Goal: Answer question/provide support: Share knowledge or assist other users

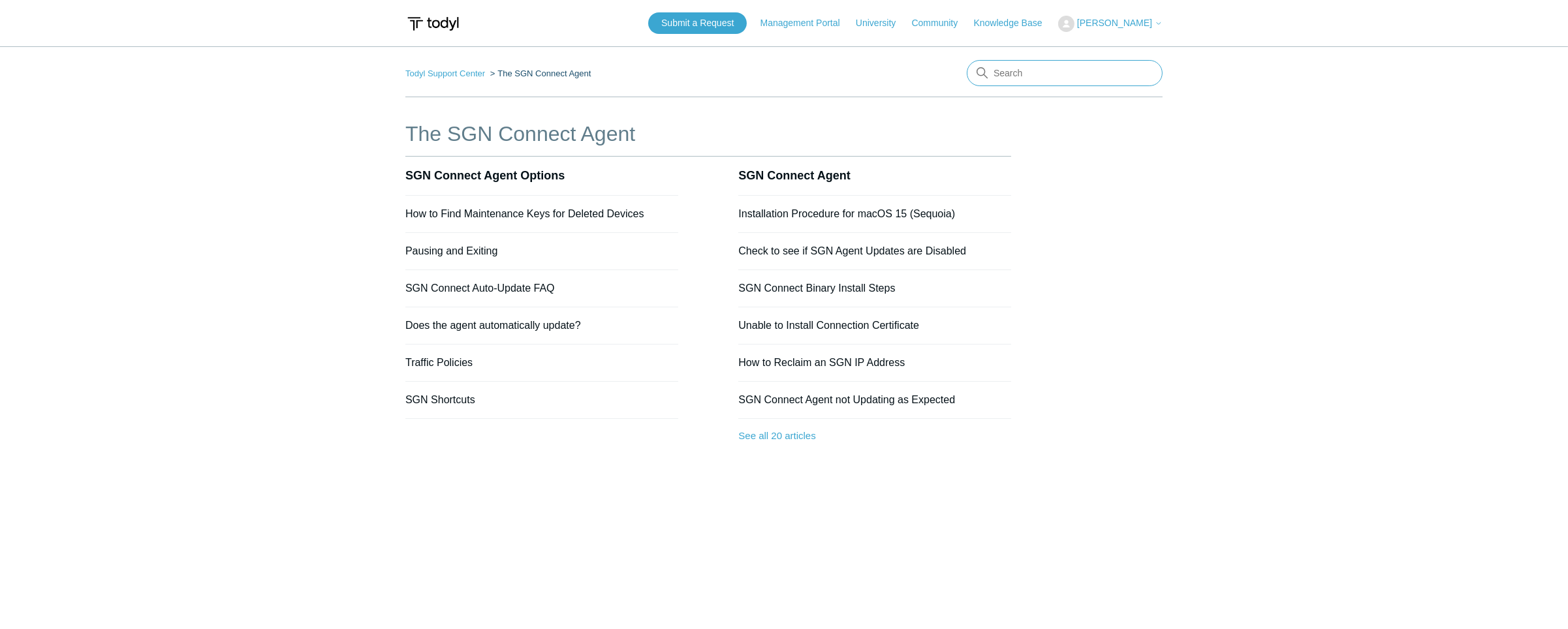
click at [1057, 78] on input "Search" at bounding box center [1064, 73] width 195 height 26
type input "sgn instillation key not registering"
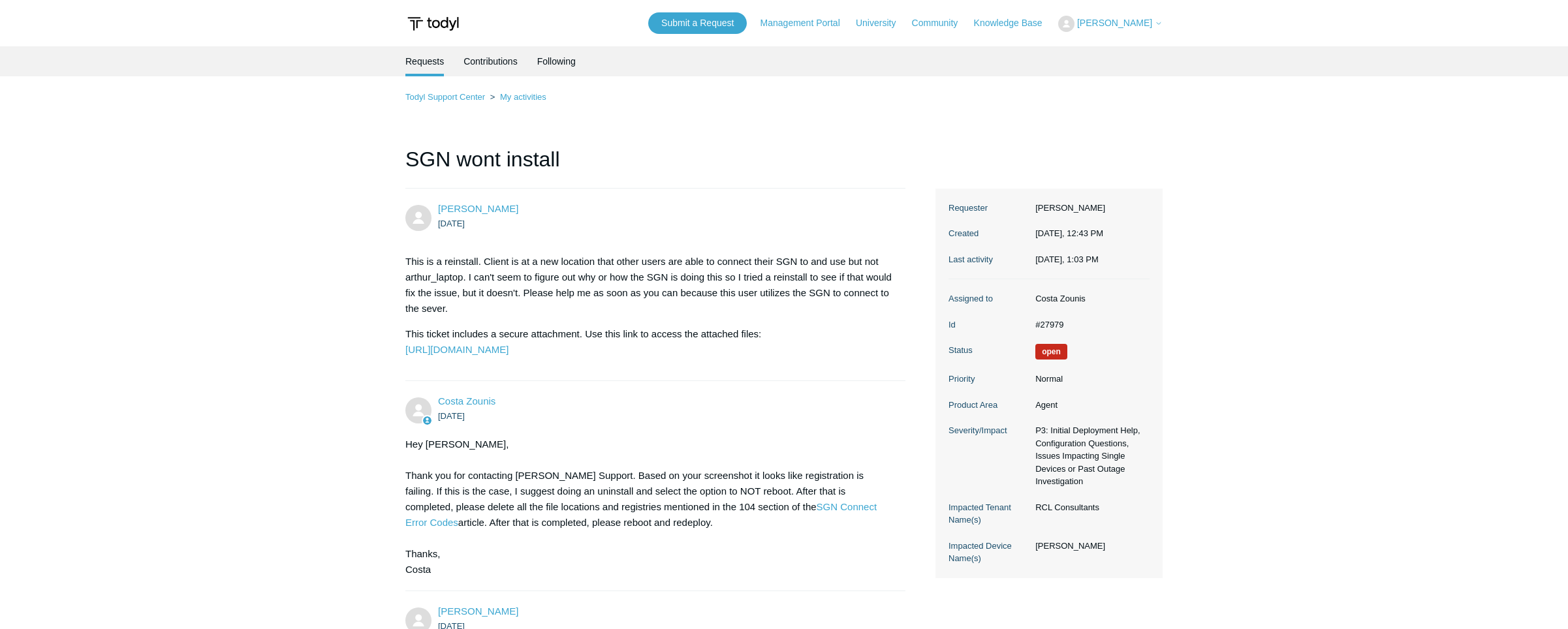
scroll to position [3655, 0]
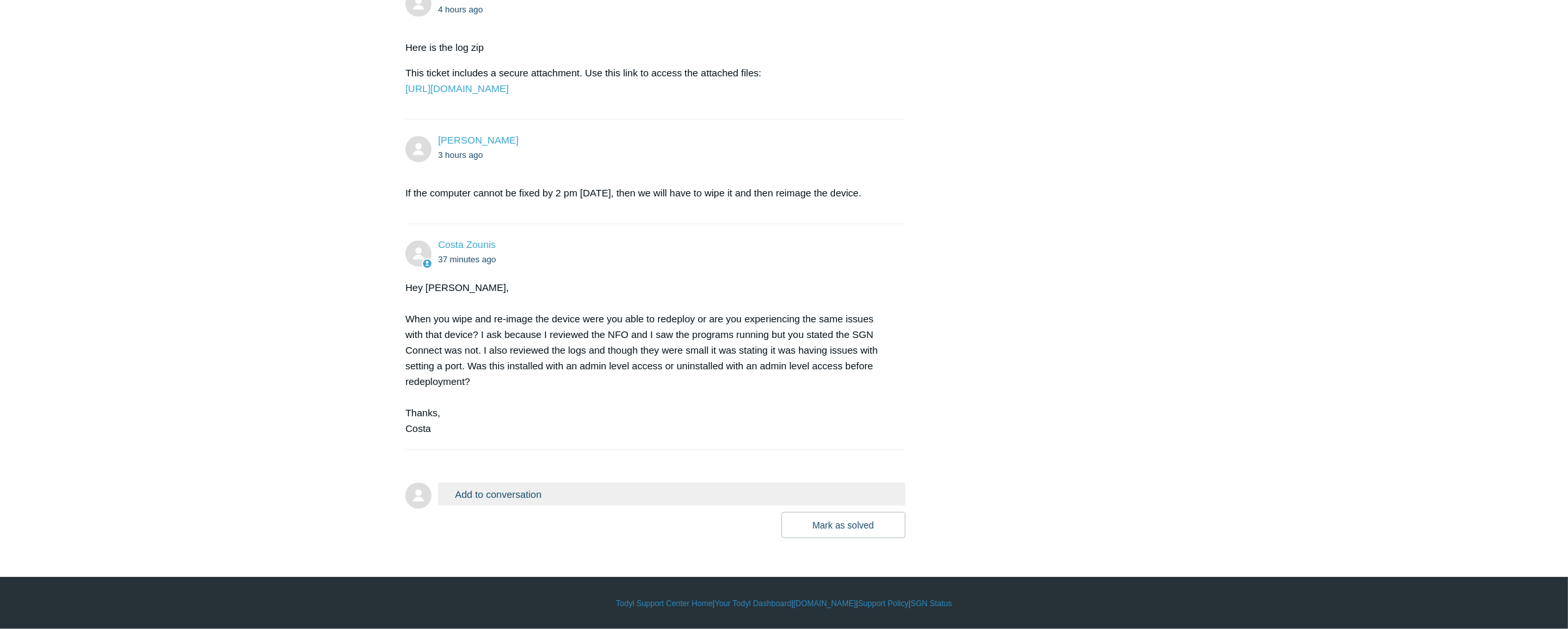
scroll to position [3898, 0]
click at [551, 494] on button "Add to conversation" at bounding box center [672, 494] width 468 height 23
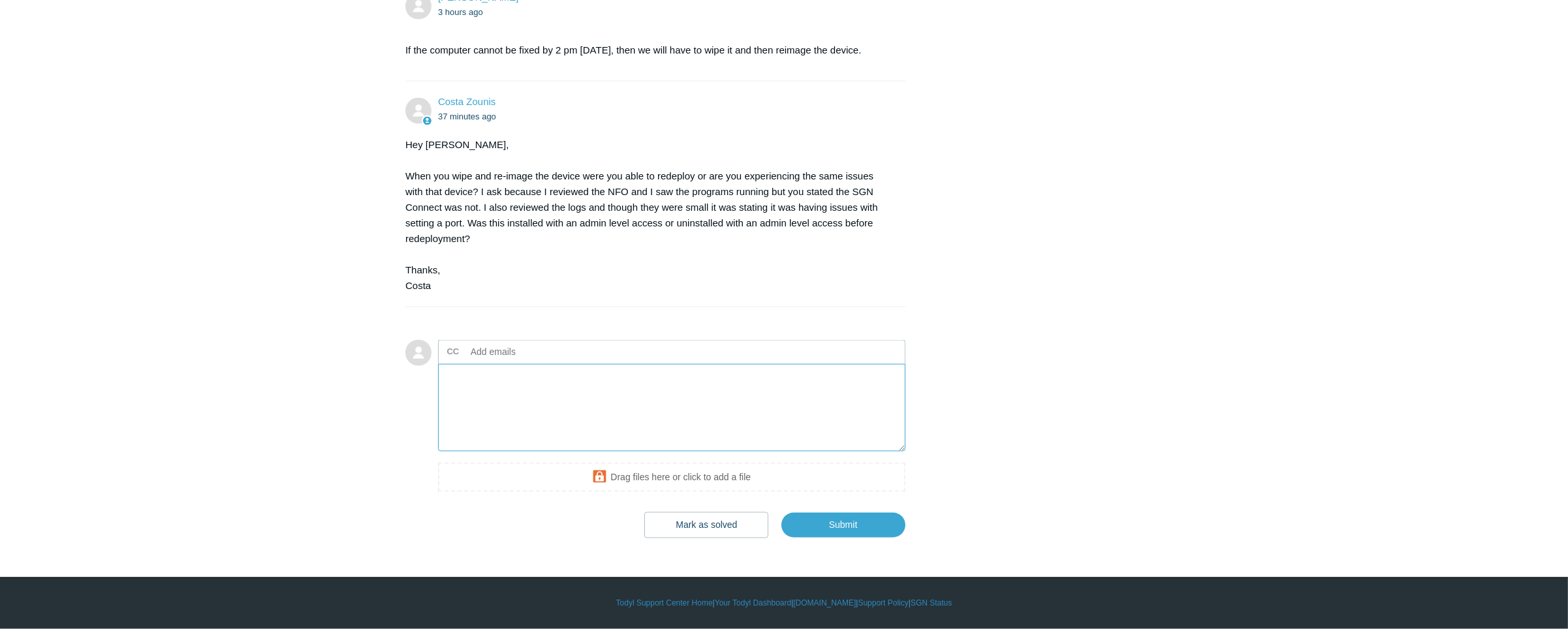
click at [543, 453] on textarea "Add your reply" at bounding box center [672, 407] width 468 height 88
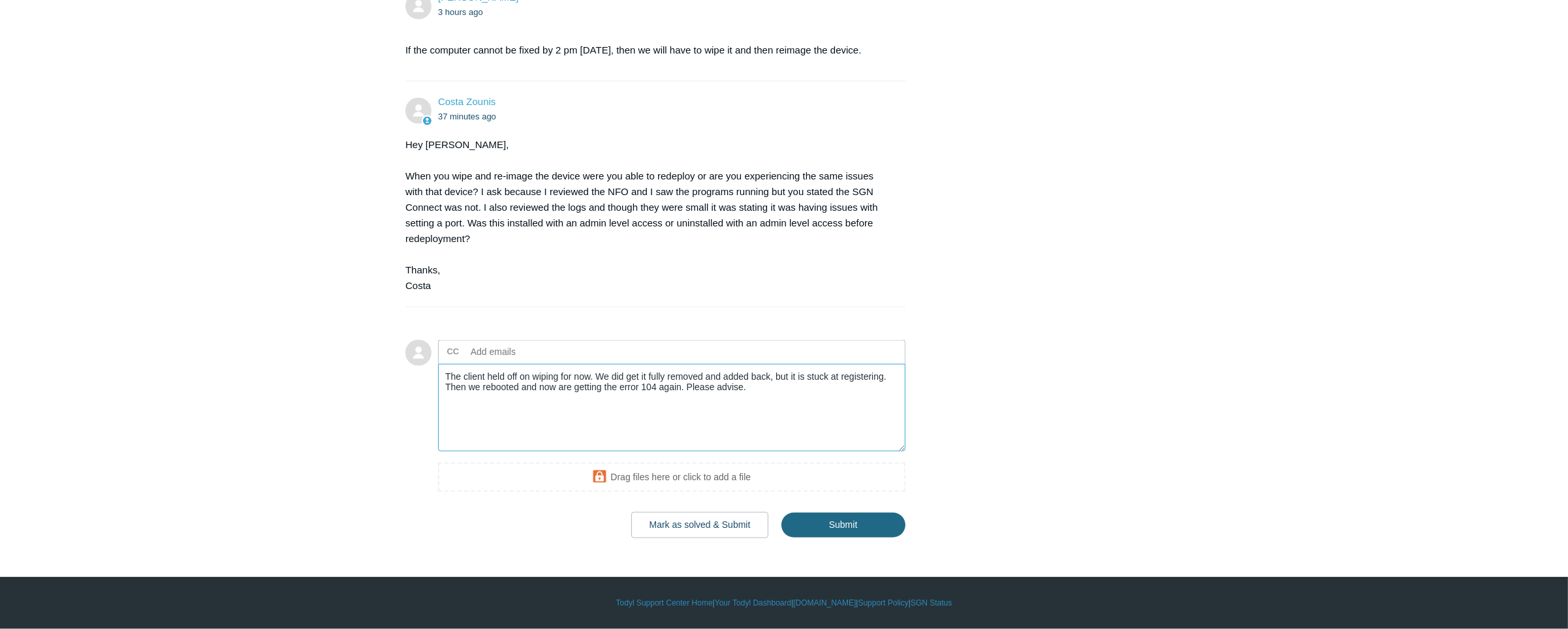
type textarea "The client held off on wiping for now. We did get it fully removed and added ba…"
click at [844, 527] on input "Submit" at bounding box center [843, 525] width 124 height 26
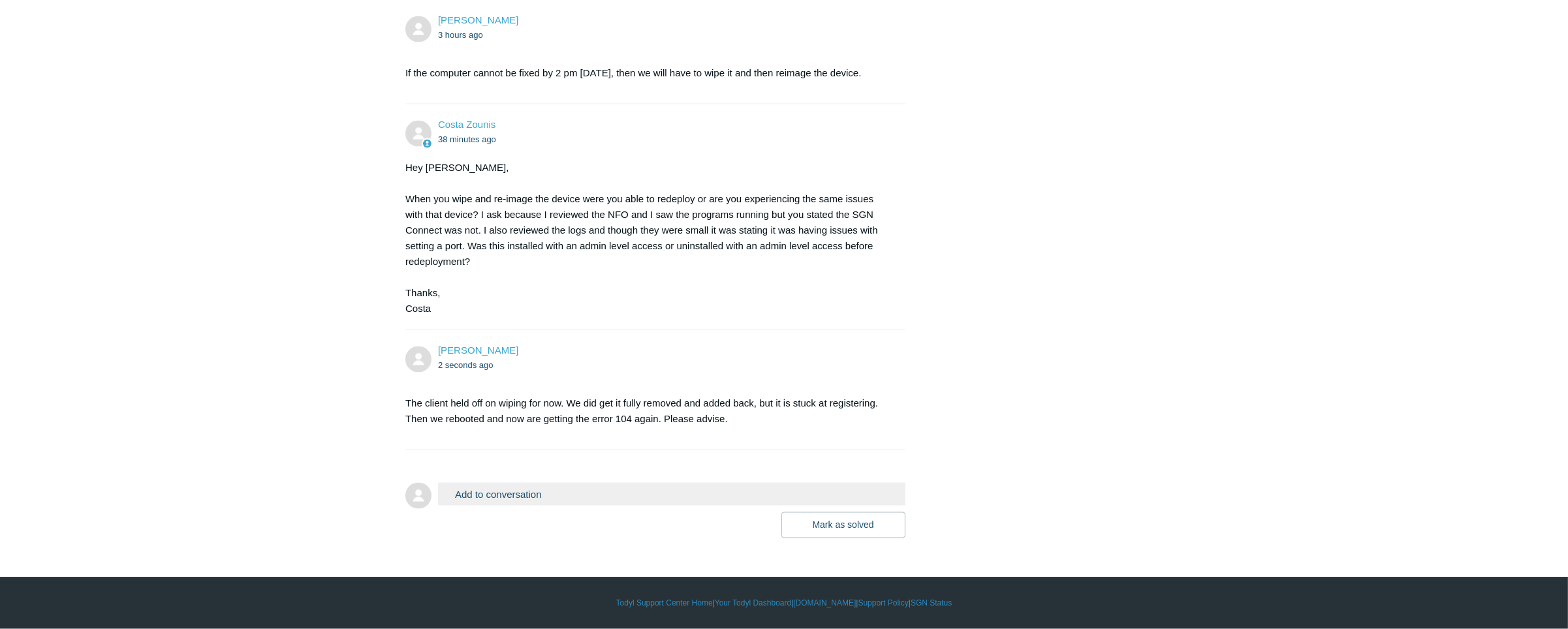
scroll to position [4018, 0]
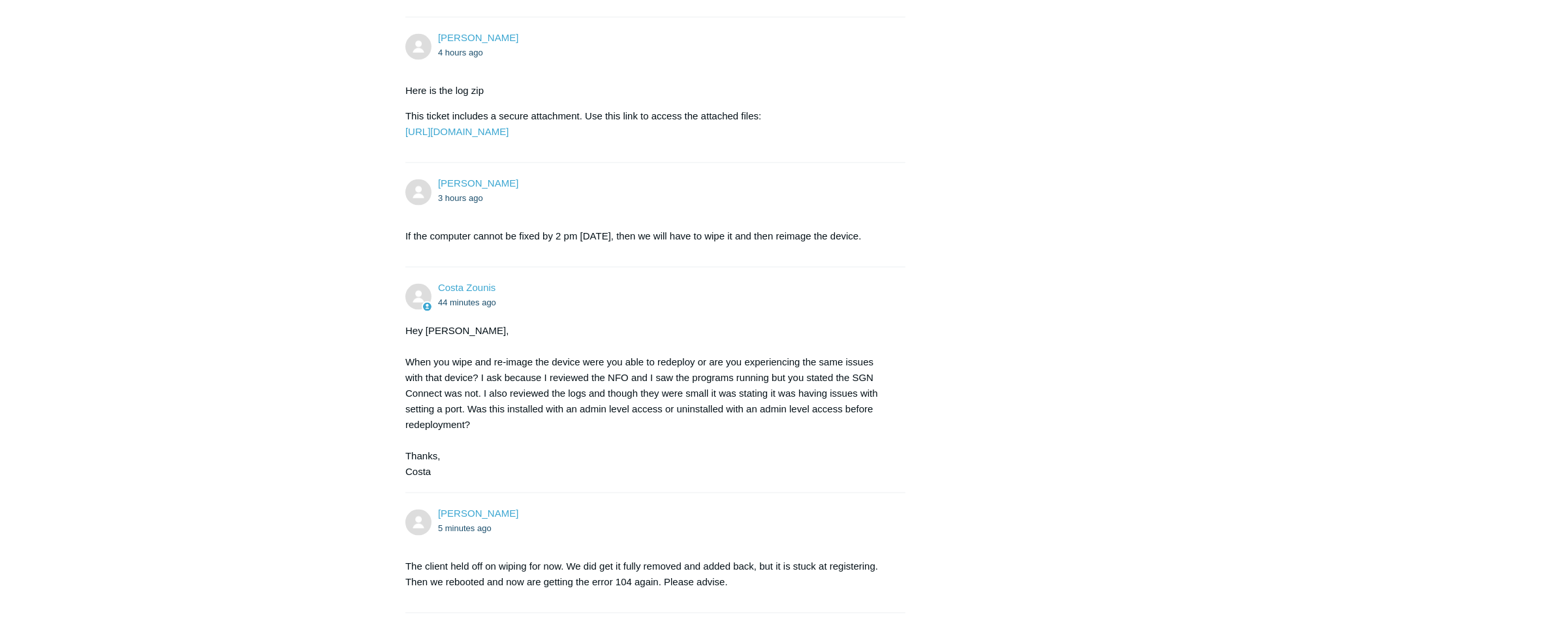
scroll to position [4018, 0]
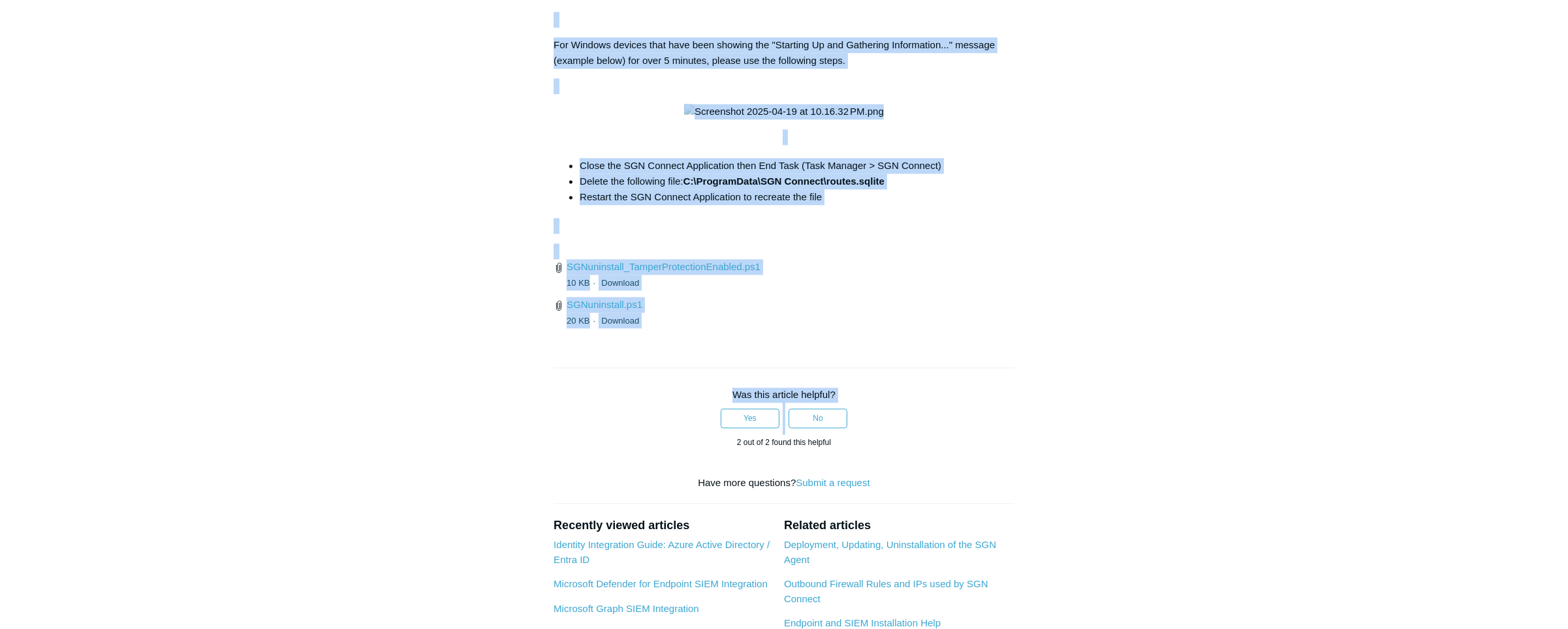
scroll to position [4946, 0]
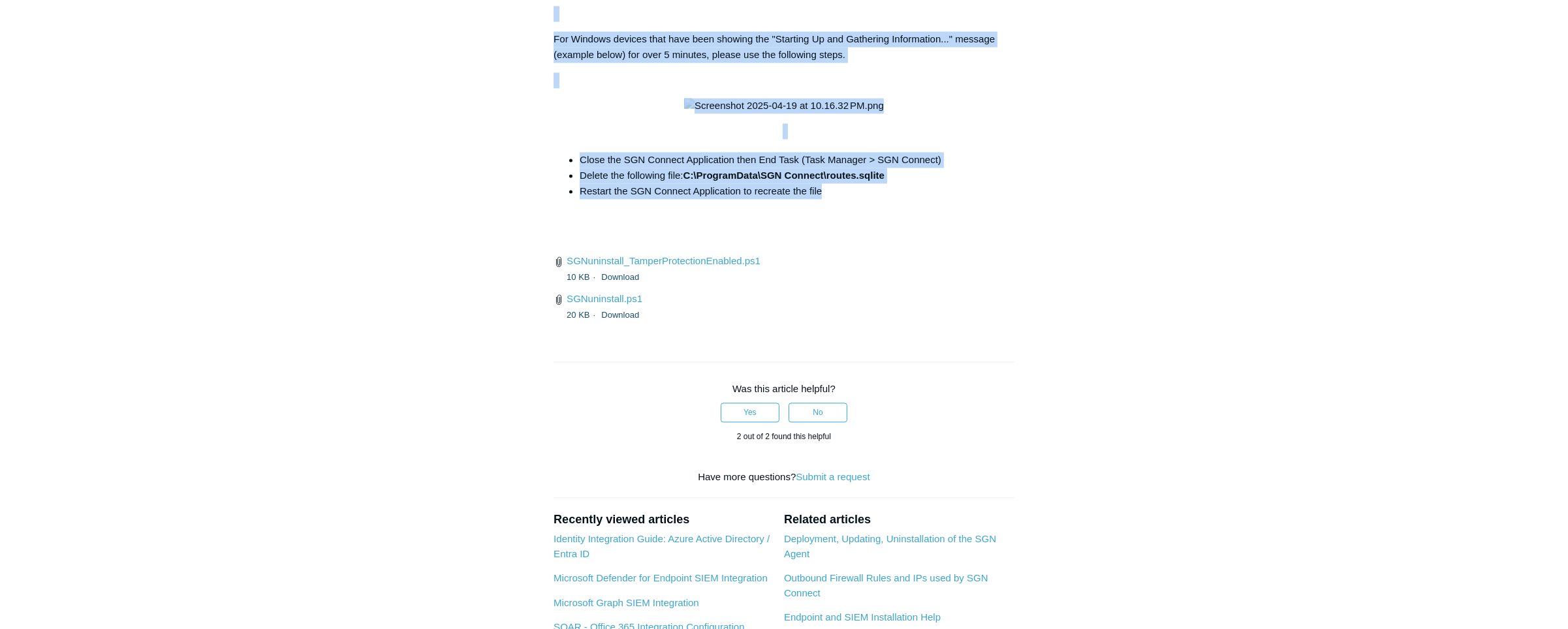
drag, startPoint x: 541, startPoint y: 273, endPoint x: 1029, endPoint y: 394, distance: 502.8
drag, startPoint x: 1029, startPoint y: 394, endPoint x: 1009, endPoint y: 393, distance: 20.0
click at [650, 114] on p at bounding box center [784, 106] width 460 height 16
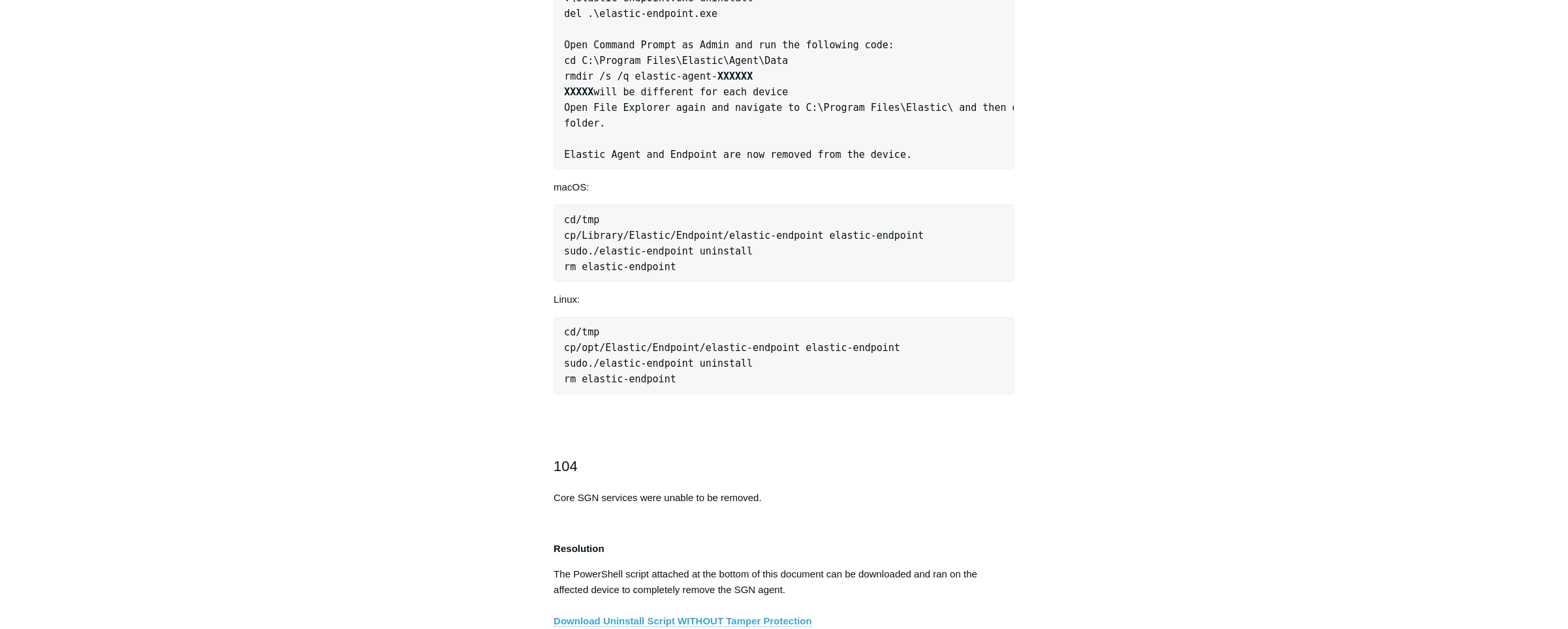
scroll to position [1781, 0]
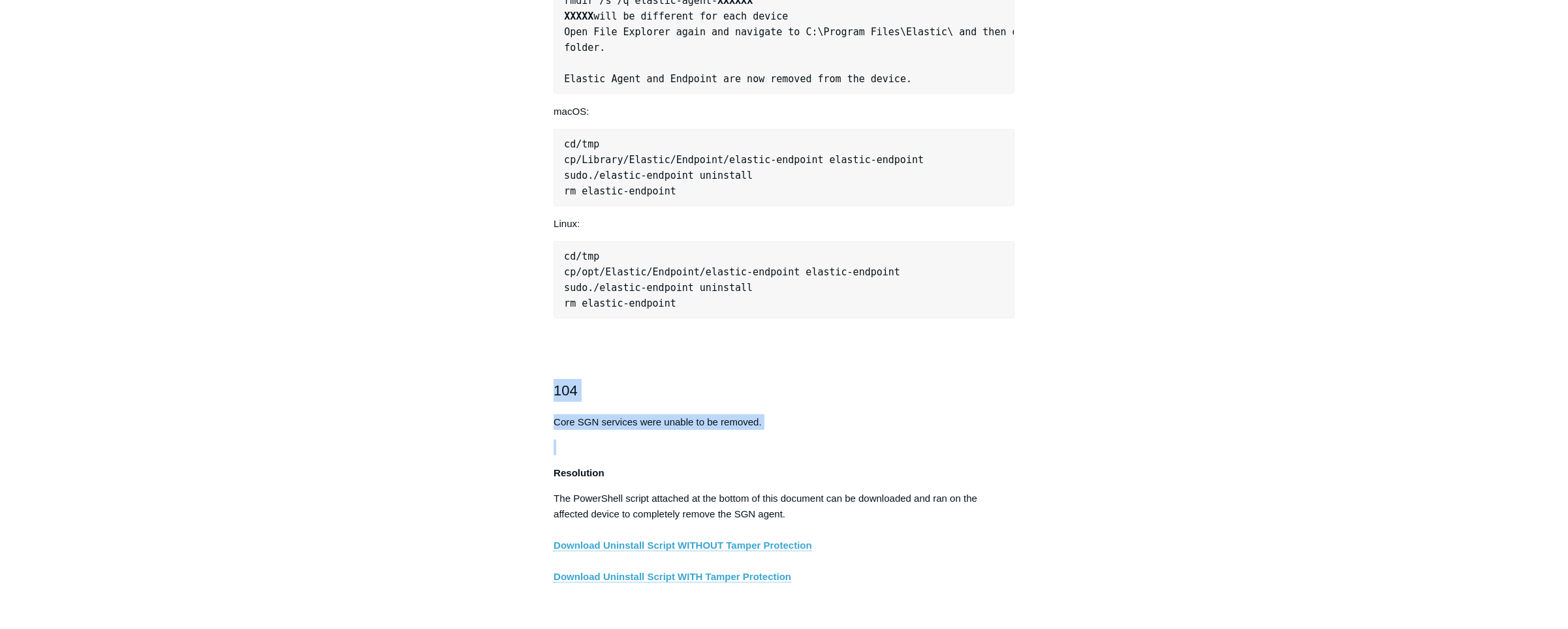
drag, startPoint x: 535, startPoint y: 59, endPoint x: 937, endPoint y: 443, distance: 555.9
drag, startPoint x: 937, startPoint y: 443, endPoint x: 691, endPoint y: 392, distance: 251.2
click at [691, 392] on h2 "104" at bounding box center [784, 390] width 460 height 23
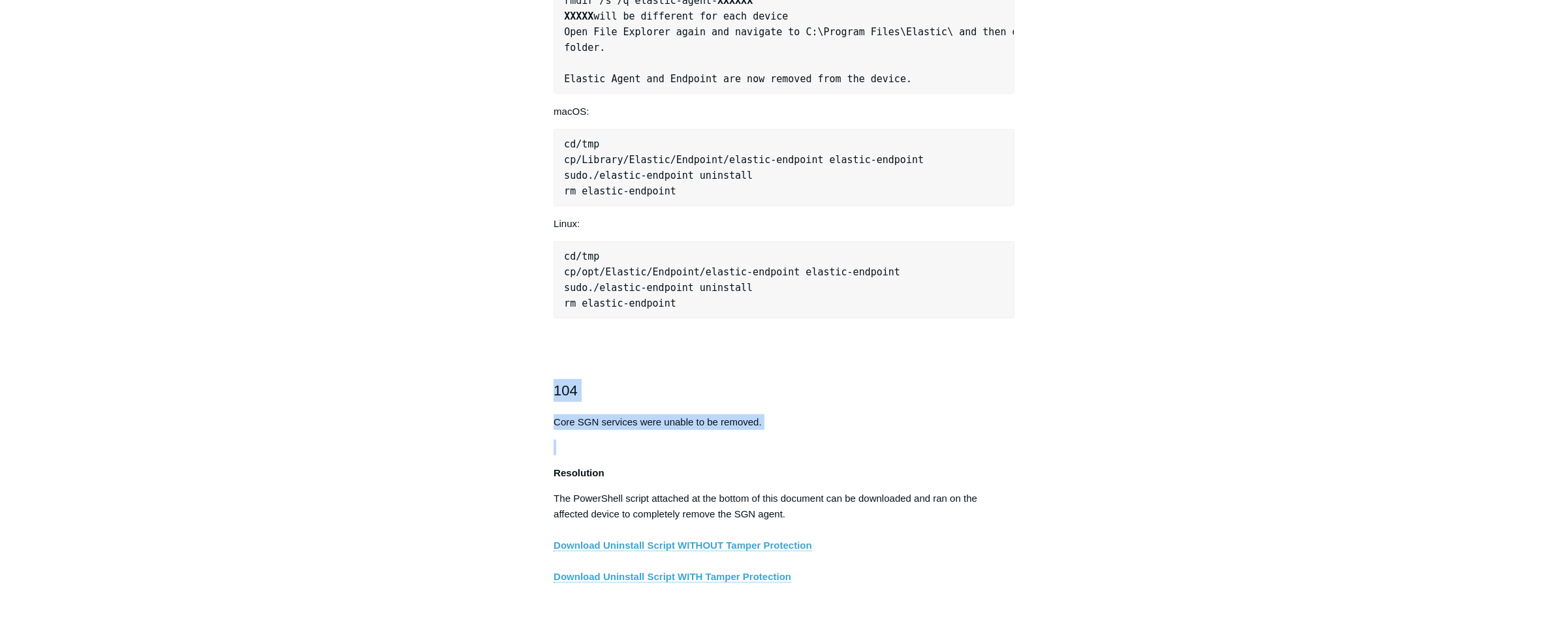
click at [555, 399] on h2 "104" at bounding box center [784, 390] width 460 height 23
drag, startPoint x: 555, startPoint y: 399, endPoint x: 521, endPoint y: 400, distance: 34.0
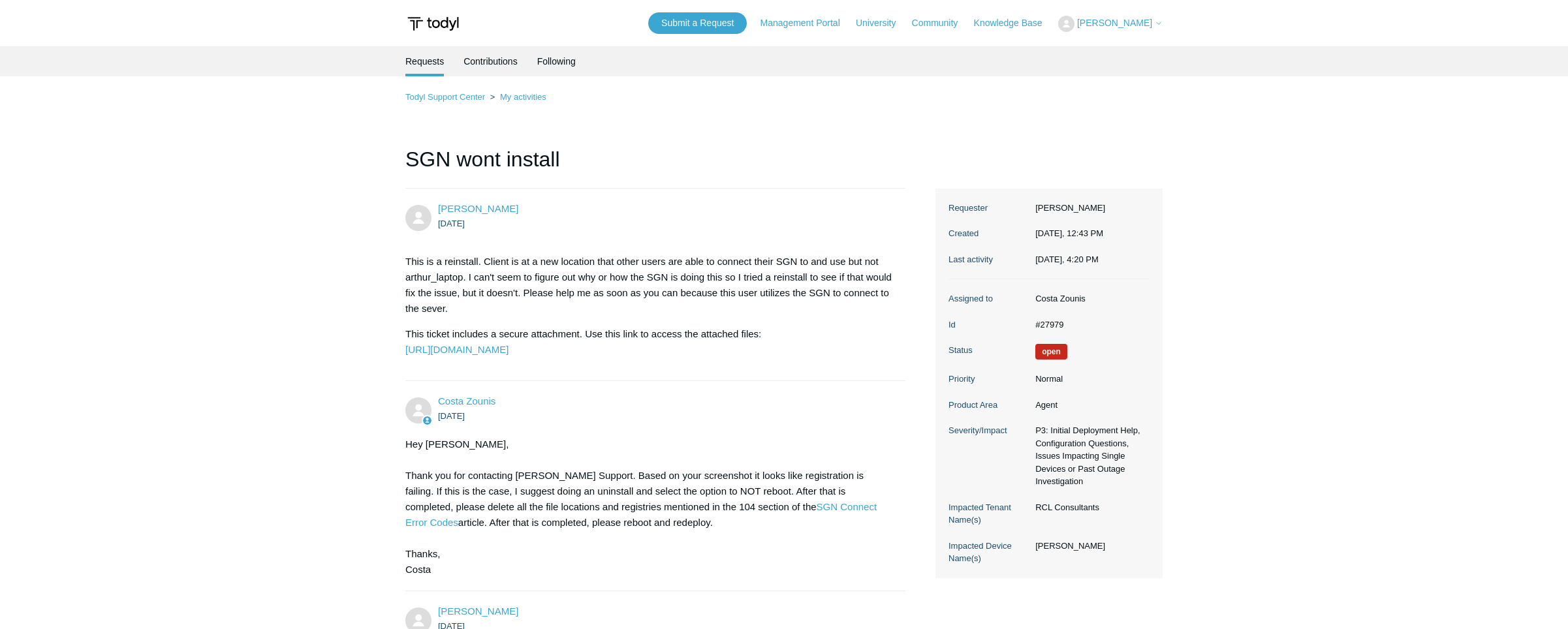
scroll to position [4018, 0]
click at [1153, 23] on span "[PERSON_NAME]" at bounding box center [1119, 22] width 85 height 10
click at [1154, 23] on span "[PERSON_NAME]" at bounding box center [1119, 22] width 85 height 10
click at [1150, 23] on span "[PERSON_NAME]" at bounding box center [1119, 22] width 85 height 10
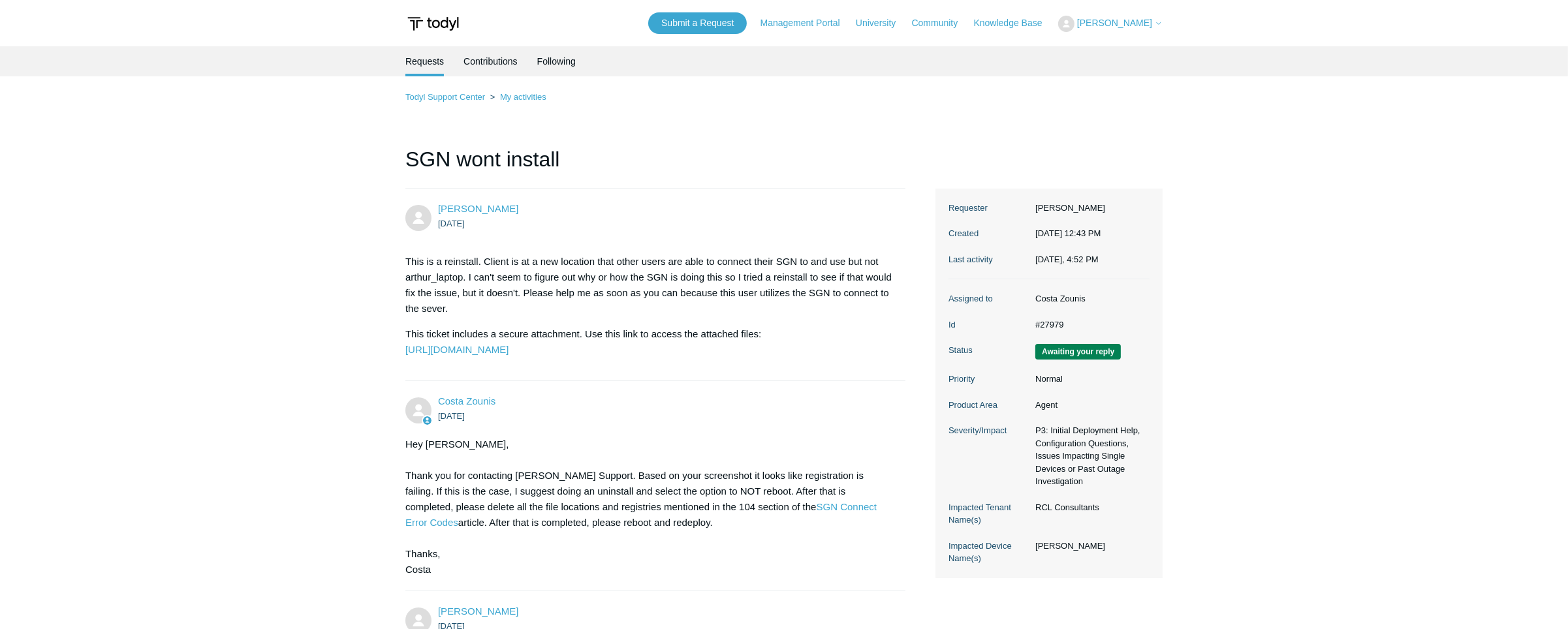
click at [1150, 23] on span "[PERSON_NAME]" at bounding box center [1114, 22] width 75 height 10
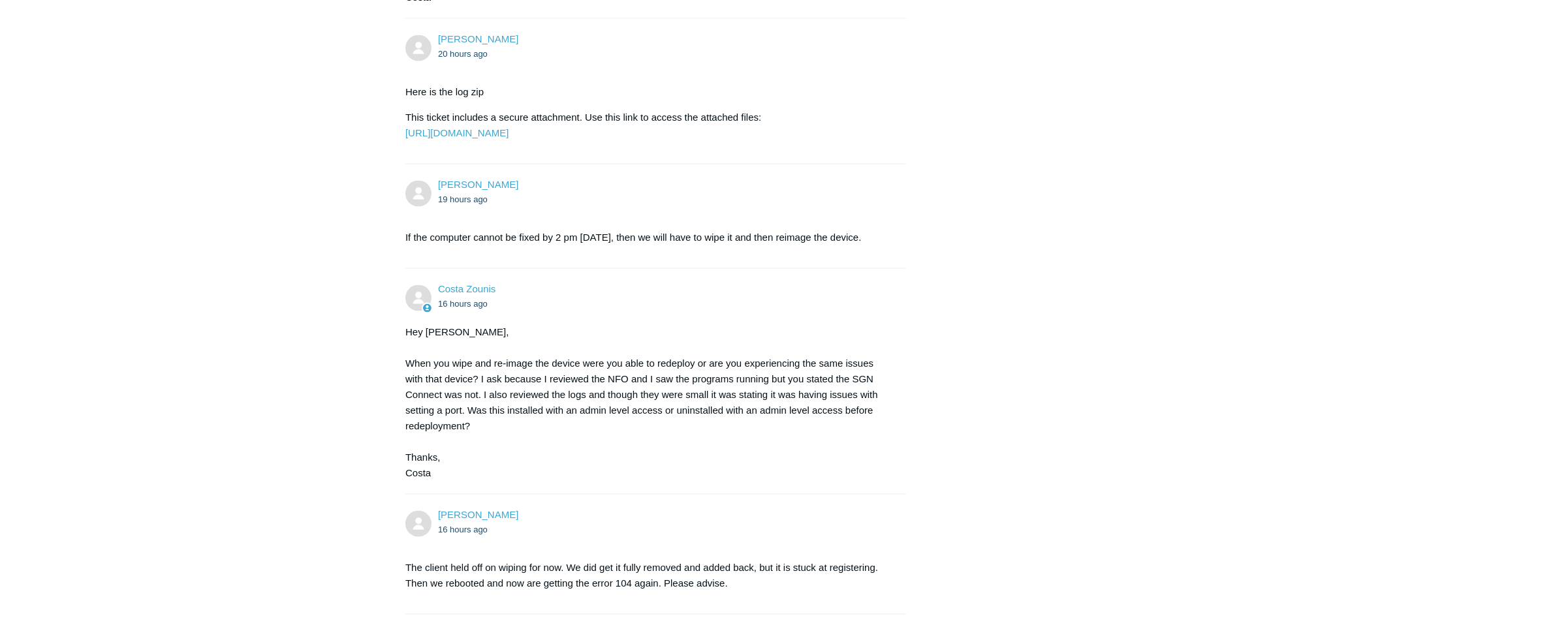
scroll to position [4212, 0]
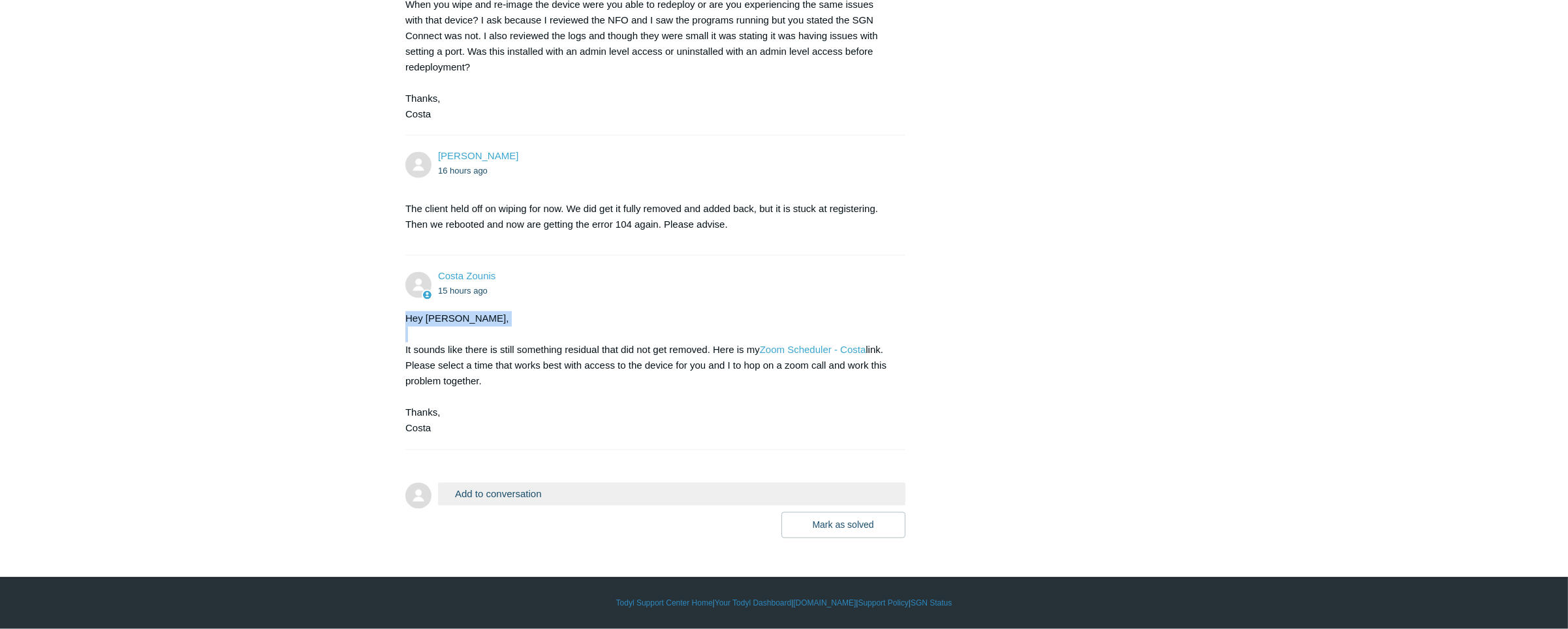
drag, startPoint x: 956, startPoint y: 319, endPoint x: 953, endPoint y: 341, distance: 22.2
click at [807, 348] on link "Zoom Scheduler - Costa" at bounding box center [812, 350] width 106 height 11
